Goal: Information Seeking & Learning: Stay updated

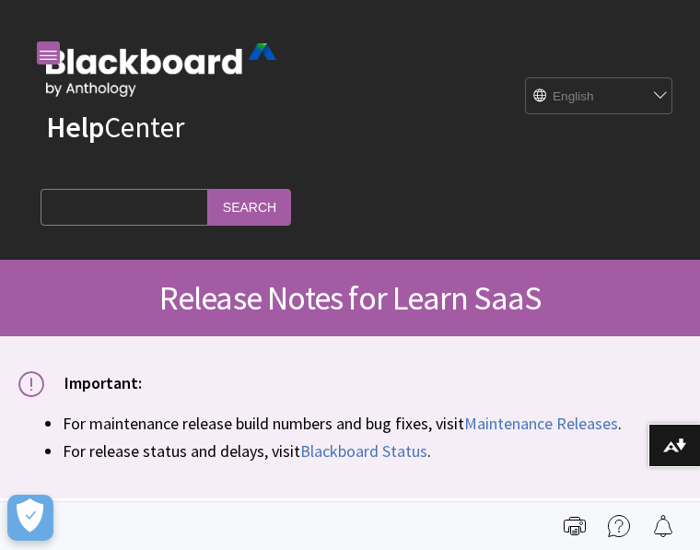
scroll to position [2015, 0]
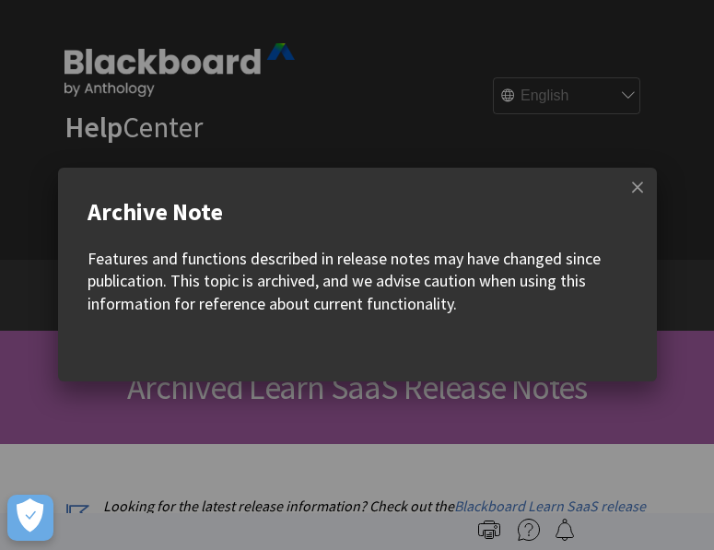
scroll to position [2096, 0]
